Goal: Navigation & Orientation: Understand site structure

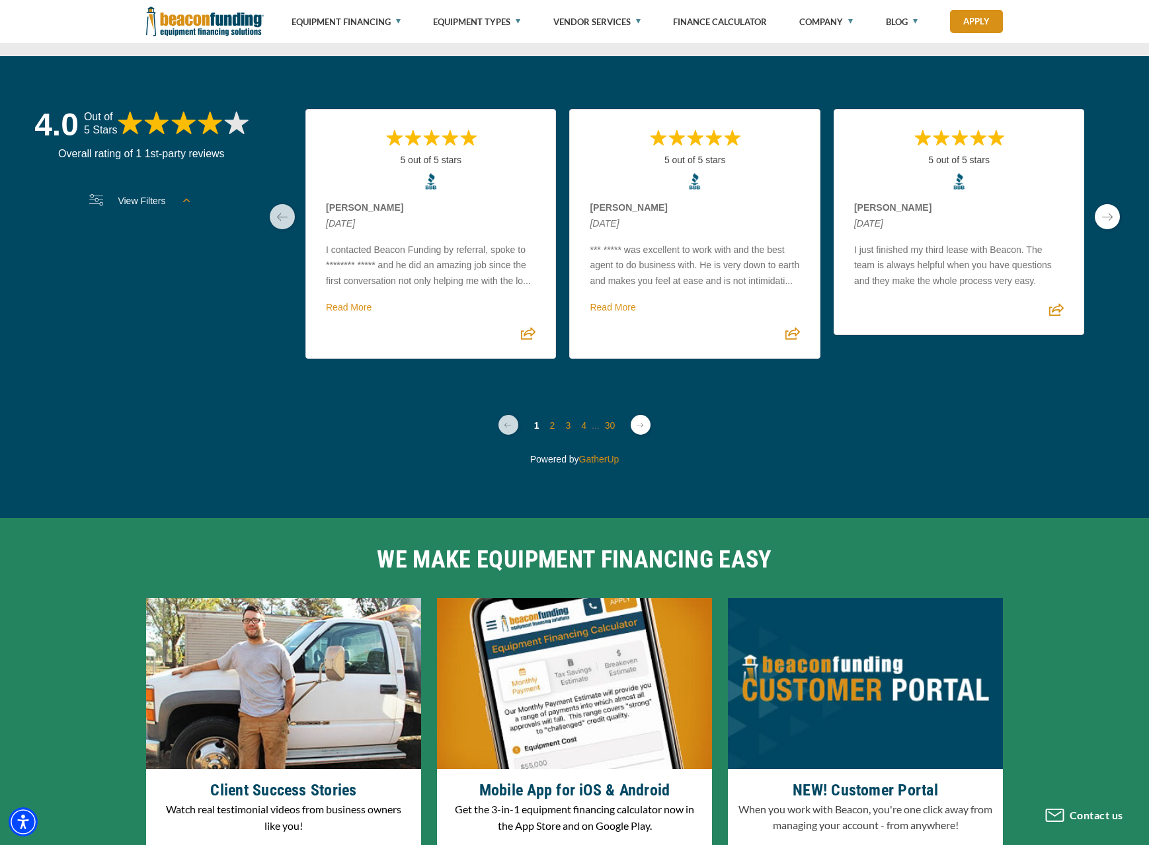
scroll to position [3895, 0]
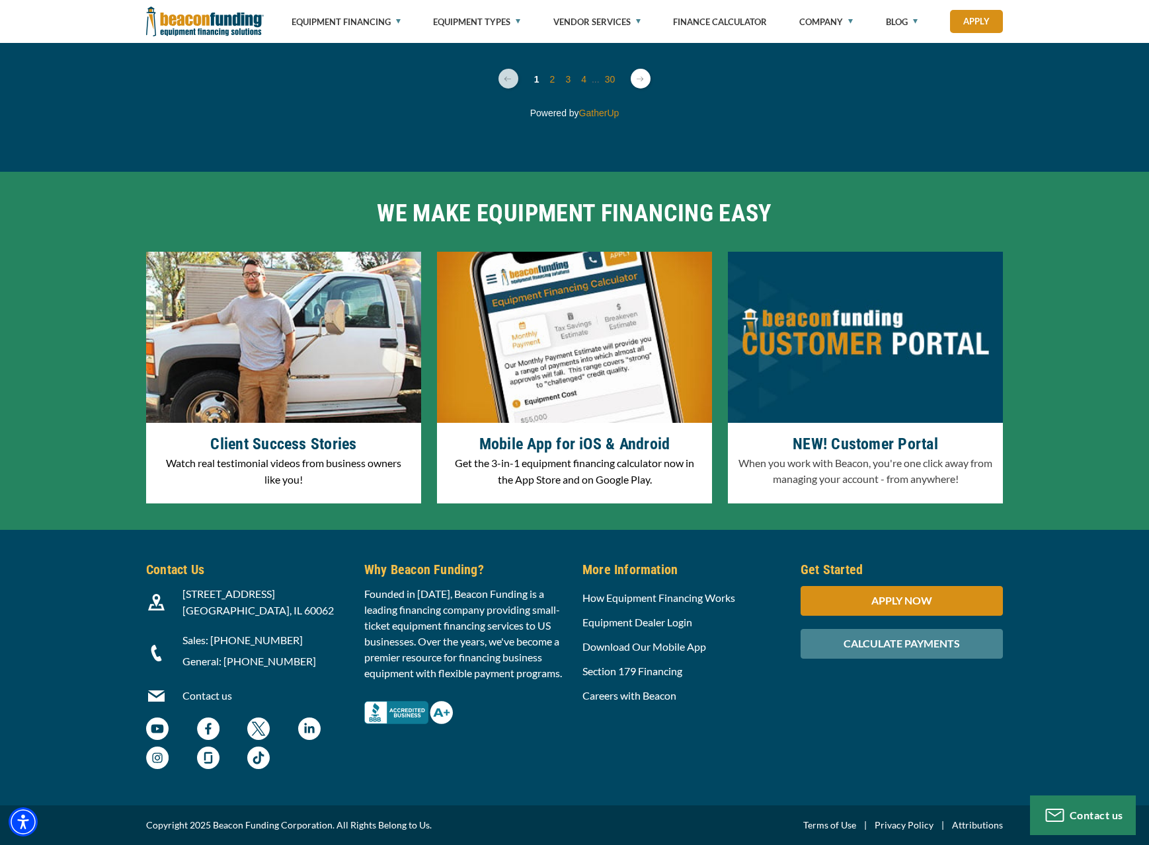
click at [923, 828] on link "Privacy Policy" at bounding box center [904, 826] width 59 height 16
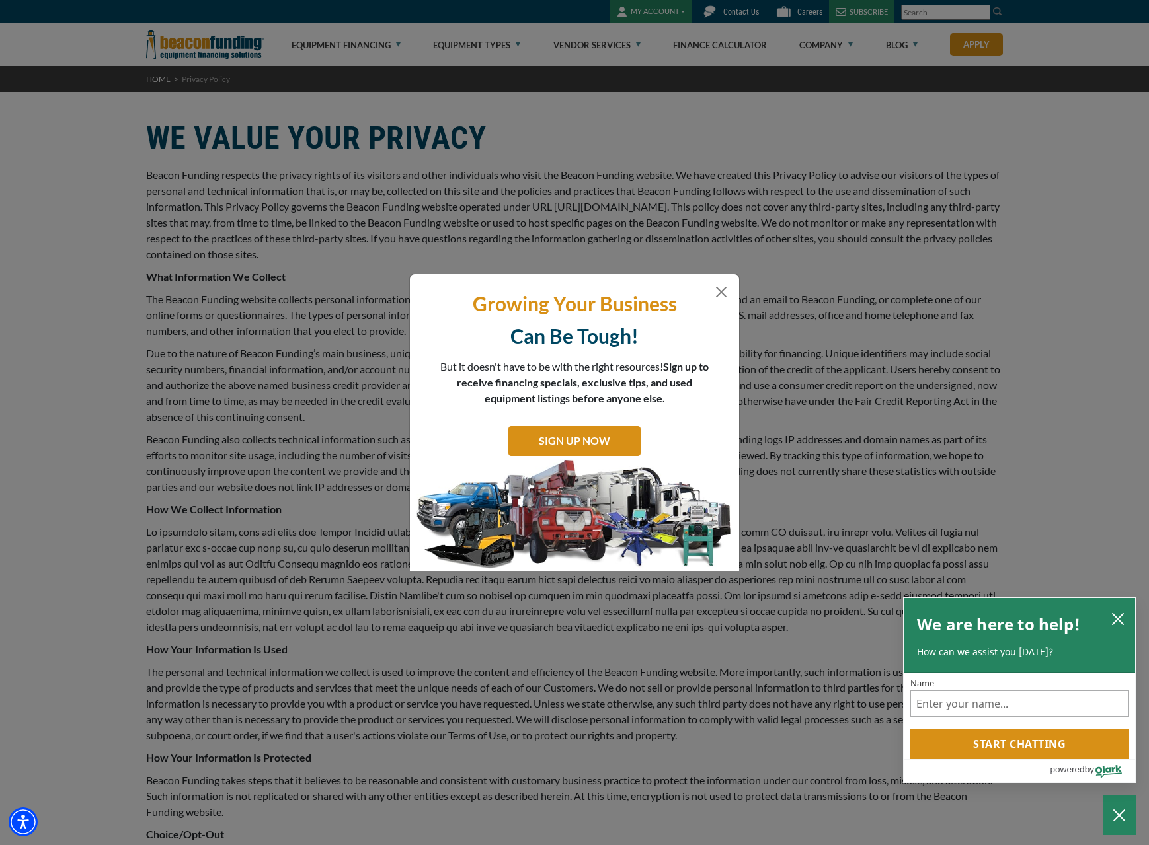
click at [726, 262] on div "Growing Your Business Can Be Tough! But it doesn't have to be with the right re…" at bounding box center [574, 422] width 1149 height 845
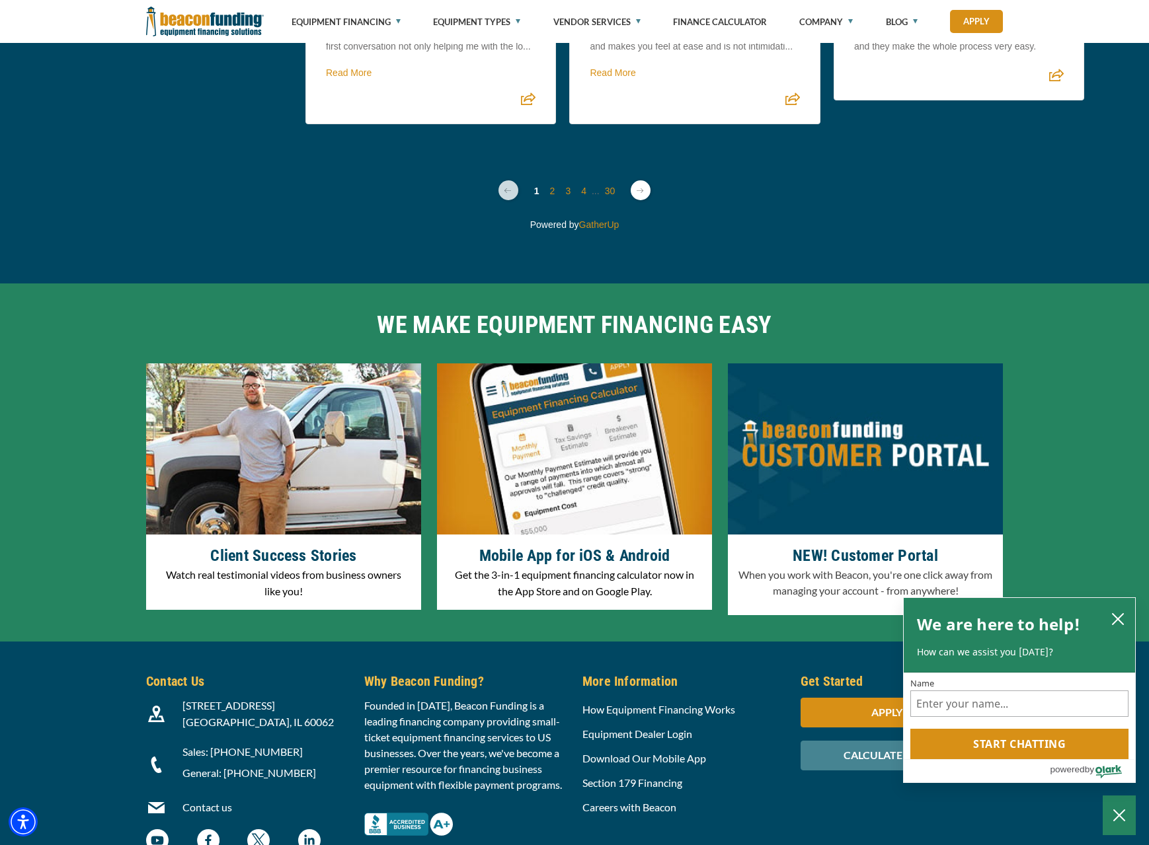
scroll to position [3895, 0]
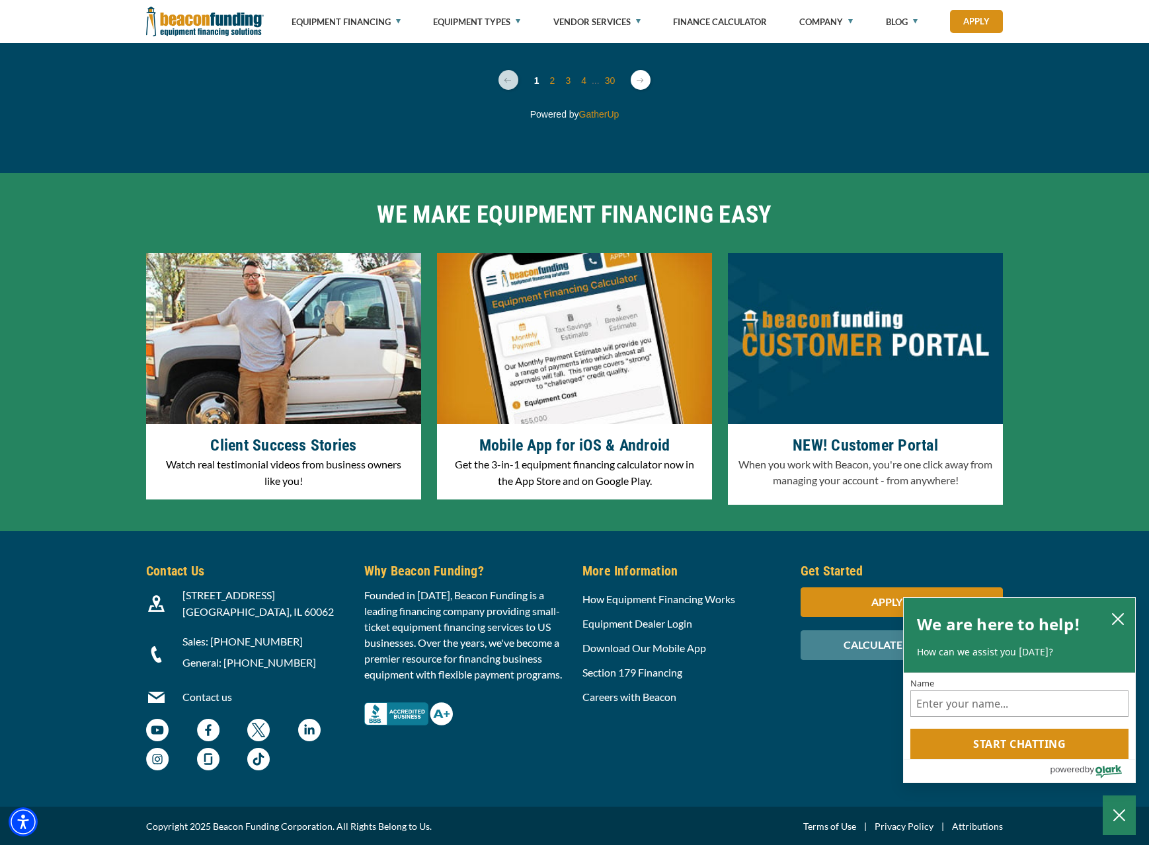
click at [853, 828] on link "Terms of Use" at bounding box center [829, 827] width 53 height 16
